Goal: Navigation & Orientation: Find specific page/section

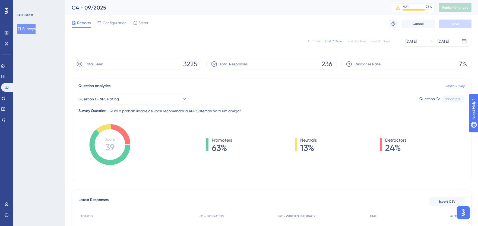
click at [313, 42] on div "All Times" at bounding box center [314, 41] width 13 height 4
click at [5, 67] on icon at bounding box center [3, 66] width 4 height 4
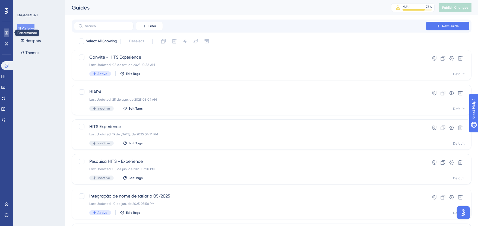
click at [8, 32] on icon at bounding box center [6, 33] width 4 height 4
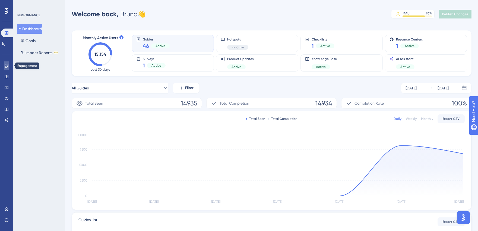
click at [7, 66] on icon at bounding box center [6, 66] width 4 height 4
